Goal: Task Accomplishment & Management: Manage account settings

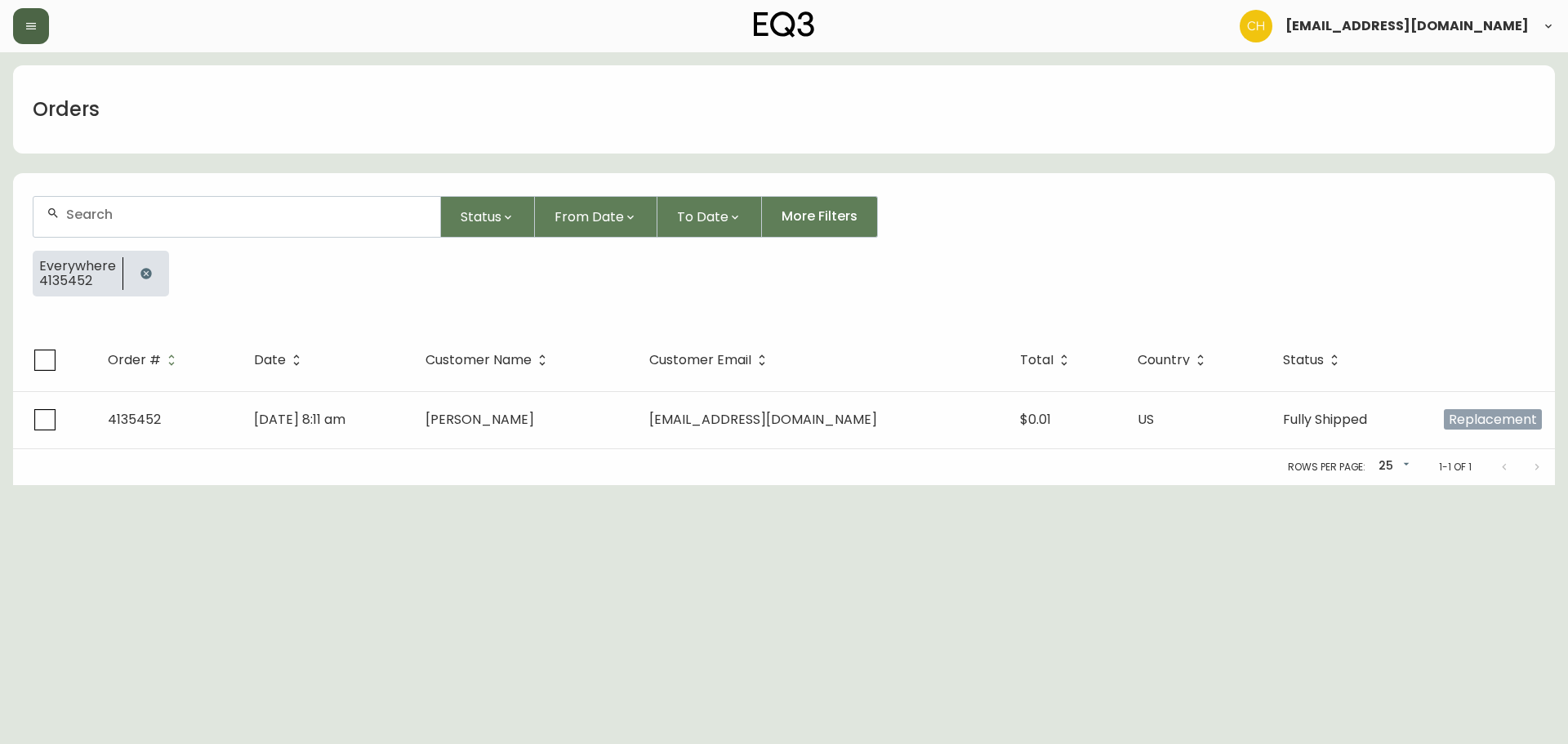
click at [31, 39] on button "button" at bounding box center [31, 26] width 36 height 36
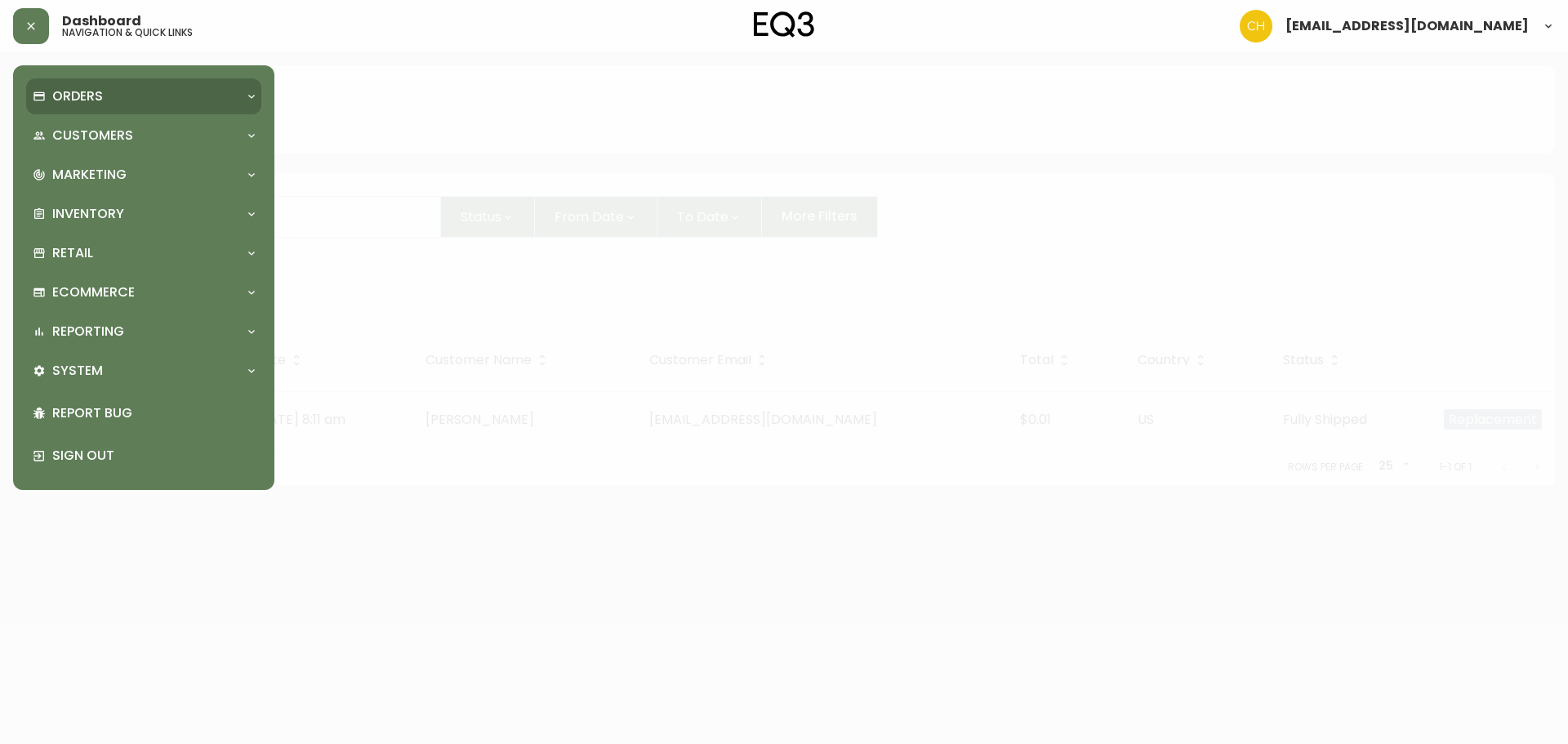
click at [89, 99] on p "Orders" at bounding box center [78, 96] width 51 height 18
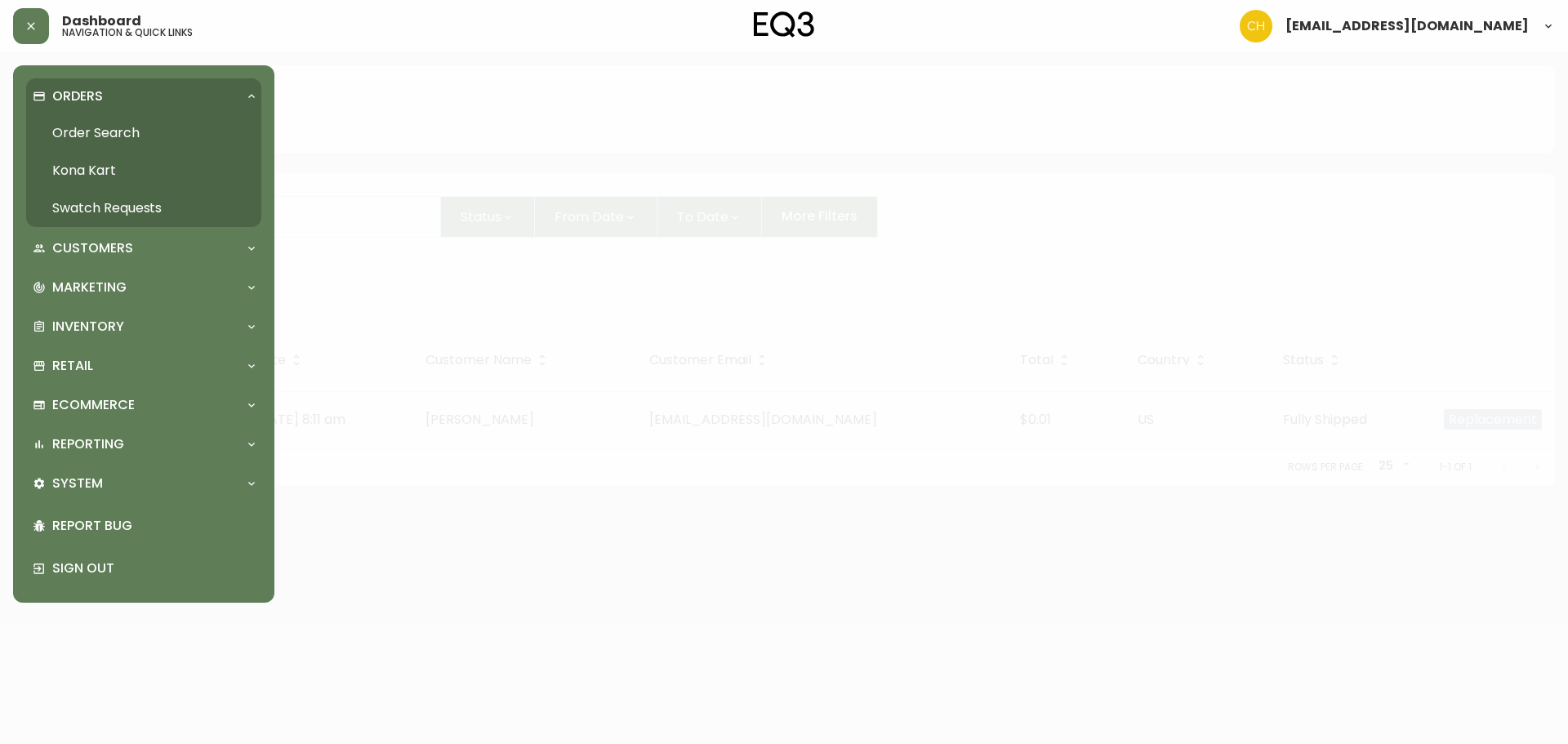
click at [90, 206] on link "Swatch Requests" at bounding box center [144, 209] width 235 height 38
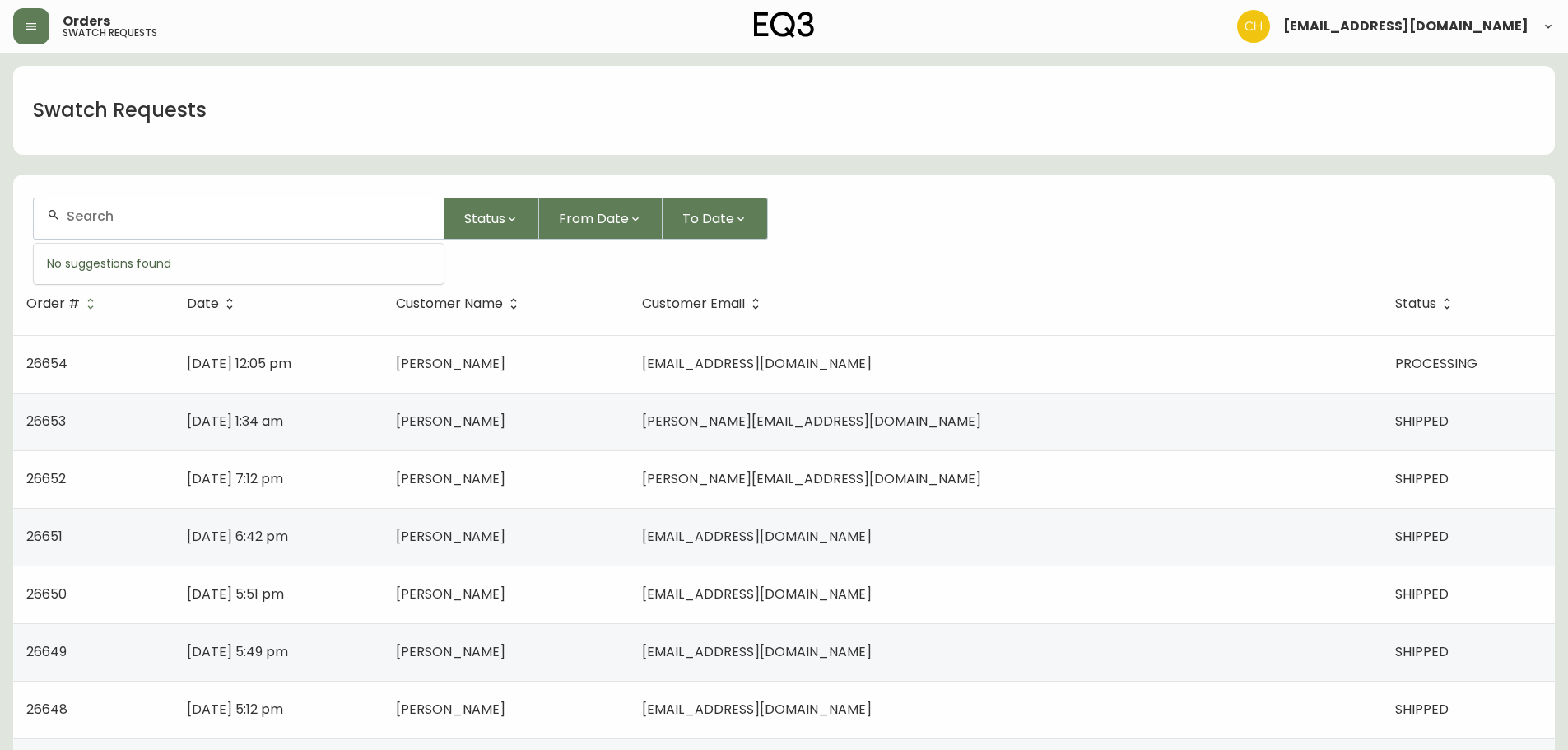
click at [120, 217] on input "text" at bounding box center [248, 215] width 364 height 16
type input "26422"
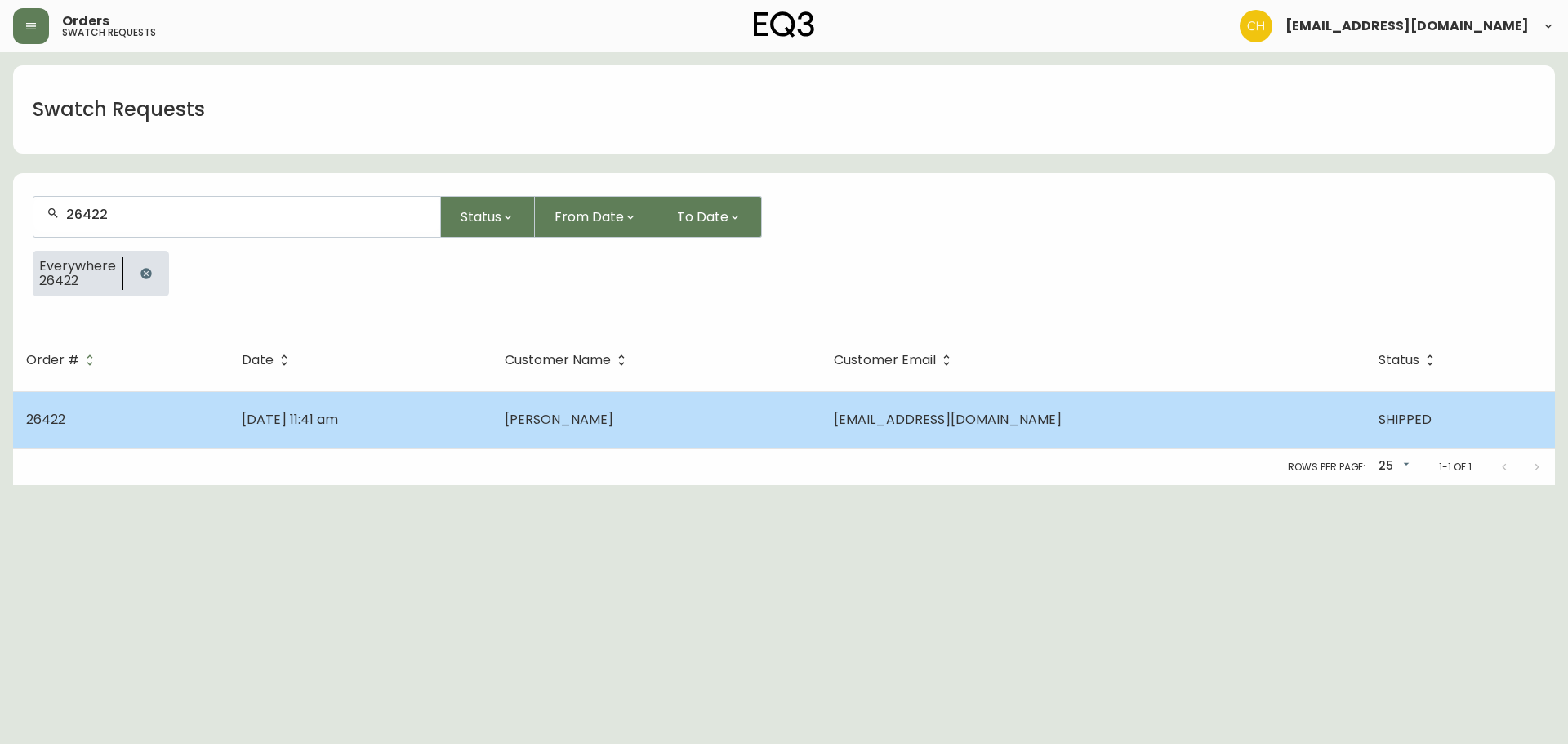
click at [590, 415] on td "[PERSON_NAME]" at bounding box center [656, 420] width 329 height 58
select select "SHIPPED"
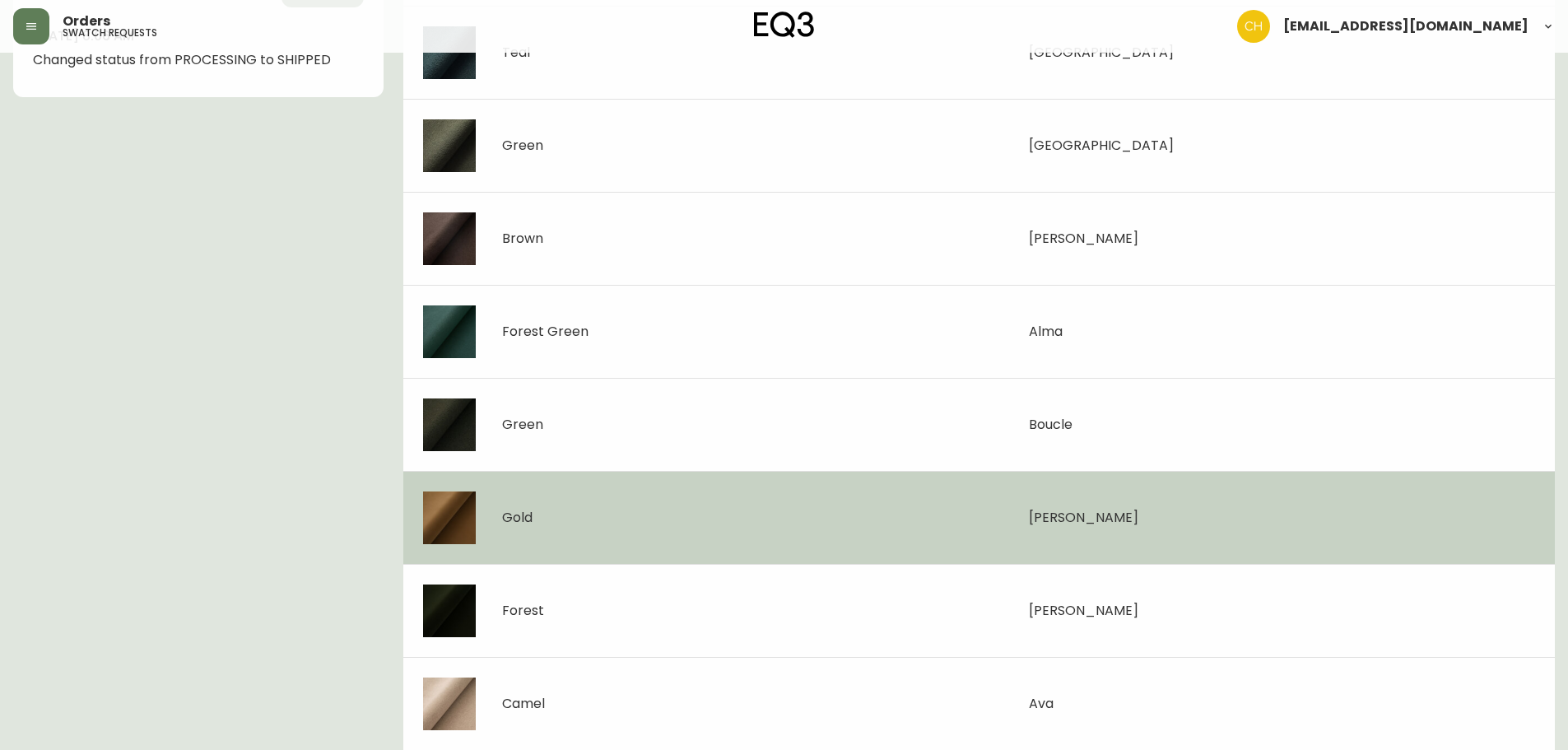
scroll to position [535, 0]
